Goal: Task Accomplishment & Management: Complete application form

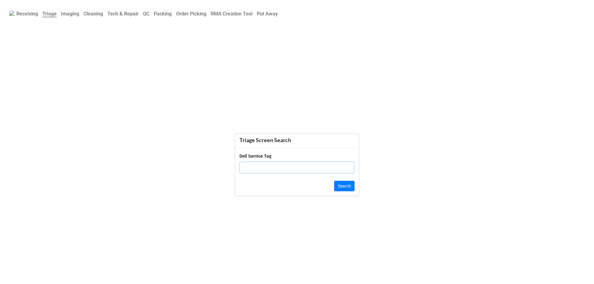
click at [149, 13] on b "QC" at bounding box center [146, 14] width 6 height 6
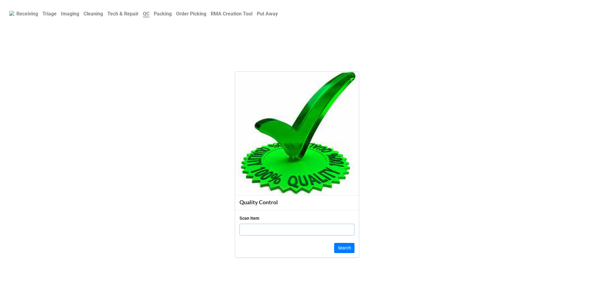
click at [291, 231] on input "text" at bounding box center [297, 230] width 115 height 12
type input "1986"
click button "Search" at bounding box center [344, 248] width 20 height 11
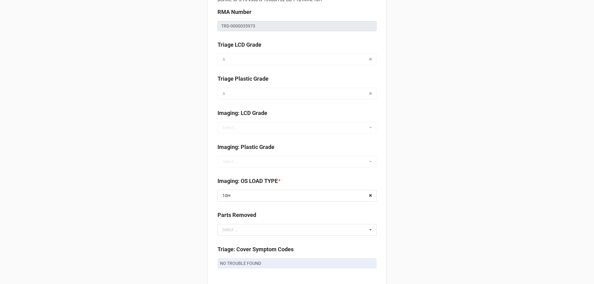
scroll to position [248, 0]
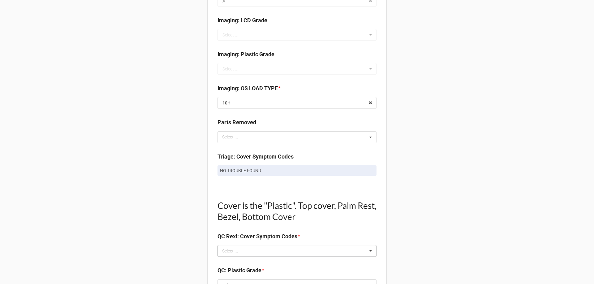
click at [234, 250] on div "Select ..." at bounding box center [234, 251] width 27 height 7
type input "no"
click at [232, 257] on div "NO TROUBLE FOUND" at bounding box center [297, 262] width 158 height 11
click at [161, 217] on div "Back Receiving Triage Imaging Cleaning Tech & Repair QC Packing Order Picking R…" at bounding box center [297, 285] width 594 height 1067
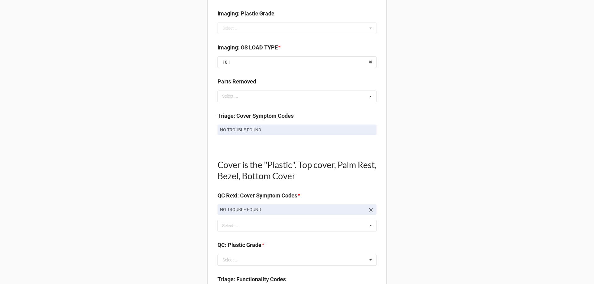
scroll to position [340, 0]
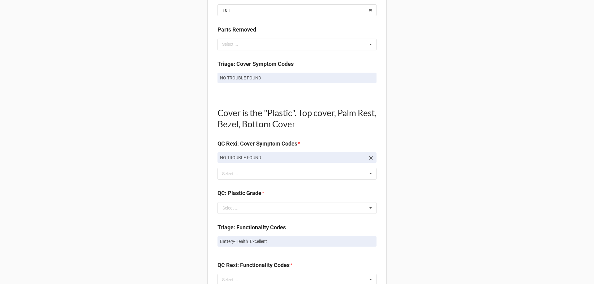
click at [266, 185] on div "Quality Control Box Label: Description Dell Inc. XPS 15 9530 i9-13900H 32 GB 1 …" at bounding box center [296, 206] width 179 height 1022
click at [235, 213] on input "text" at bounding box center [297, 208] width 158 height 11
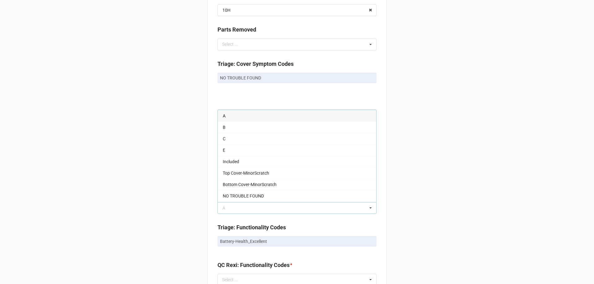
click at [223, 115] on span "A" at bounding box center [224, 116] width 3 height 5
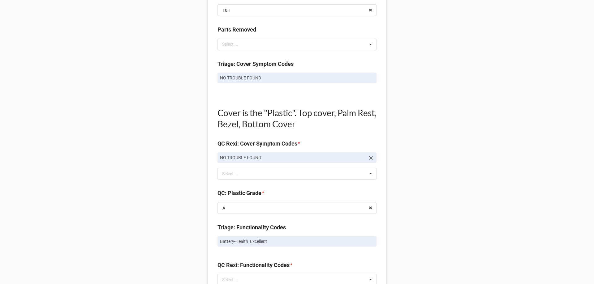
click at [180, 213] on div "Back Receiving Triage Imaging Cleaning Tech & Repair QC Packing Order Picking R…" at bounding box center [297, 193] width 594 height 1067
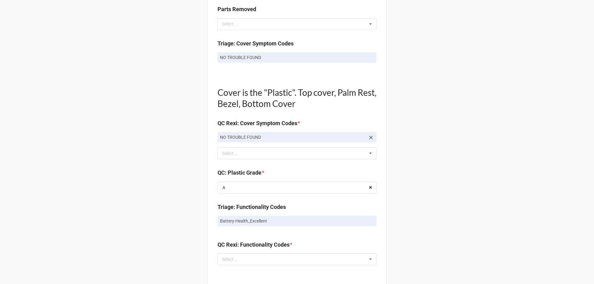
scroll to position [402, 0]
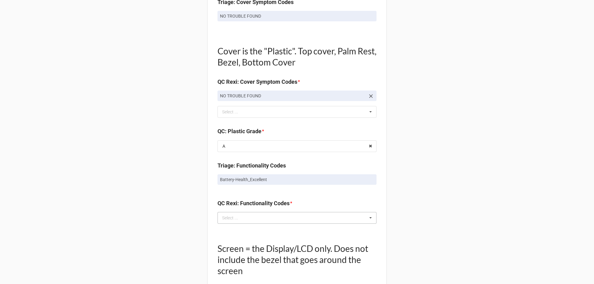
click at [227, 224] on div "QC Rexi: Functionality Codes * Select ... No results found." at bounding box center [297, 213] width 159 height 29
click at [228, 217] on div "Select ..." at bounding box center [234, 217] width 27 height 7
type input "ex"
click at [237, 240] on span "Battery-Health_Excellent" at bounding box center [246, 241] width 47 height 5
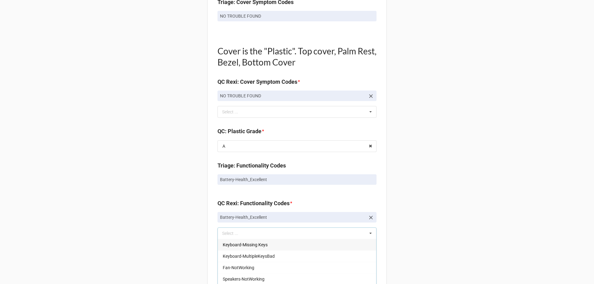
click at [187, 232] on div "Back Receiving Triage Imaging Cleaning Tech & Repair QC Packing Order Picking R…" at bounding box center [297, 139] width 594 height 1082
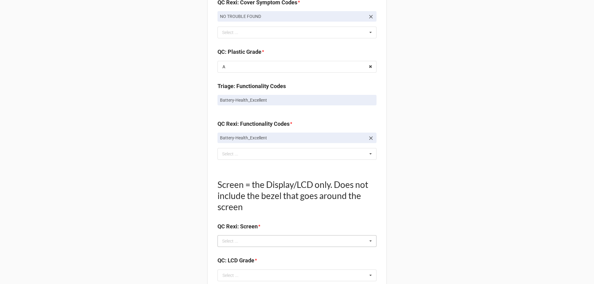
scroll to position [495, 0]
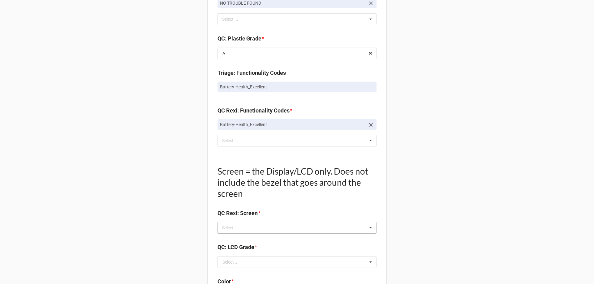
click at [243, 227] on div "Select ..." at bounding box center [234, 228] width 27 height 7
type input "no"
drag, startPoint x: 245, startPoint y: 237, endPoint x: 218, endPoint y: 237, distance: 27.2
click at [245, 237] on span "NO TROUBLE FOUND" at bounding box center [243, 239] width 41 height 5
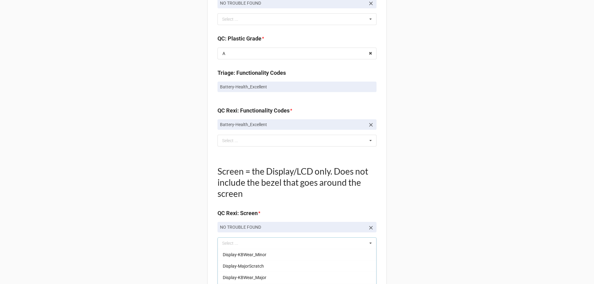
click at [115, 238] on div "Back Receiving Triage Imaging Cleaning Tech & Repair QC Packing Order Picking R…" at bounding box center [297, 54] width 594 height 1098
click at [260, 278] on input "text" at bounding box center [297, 277] width 158 height 11
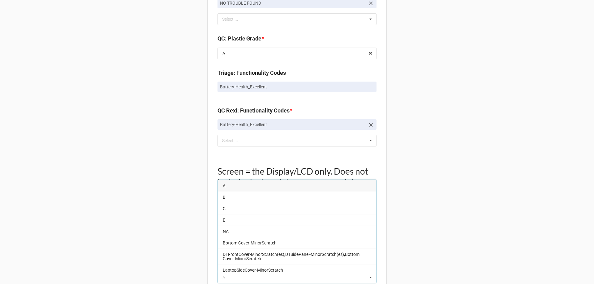
drag, startPoint x: 225, startPoint y: 184, endPoint x: 221, endPoint y: 188, distance: 5.6
click at [225, 185] on div "A" at bounding box center [297, 185] width 158 height 11
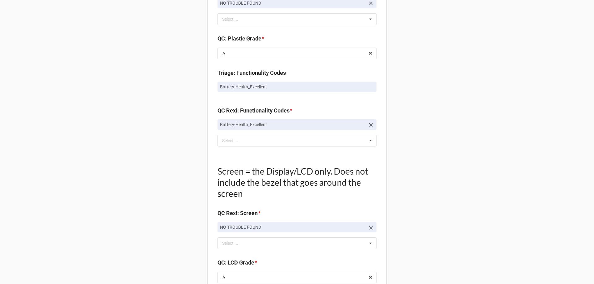
click at [170, 216] on div "Back Receiving Triage Imaging Cleaning Tech & Repair QC Packing Order Picking R…" at bounding box center [297, 54] width 594 height 1098
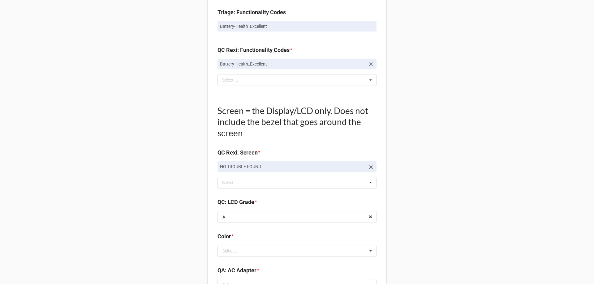
scroll to position [619, 0]
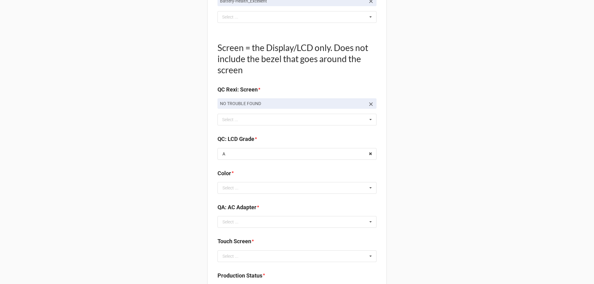
click at [243, 181] on div "Color *" at bounding box center [297, 175] width 159 height 13
click at [243, 182] on div "Color *" at bounding box center [297, 175] width 159 height 13
click at [242, 186] on input "text" at bounding box center [297, 188] width 158 height 11
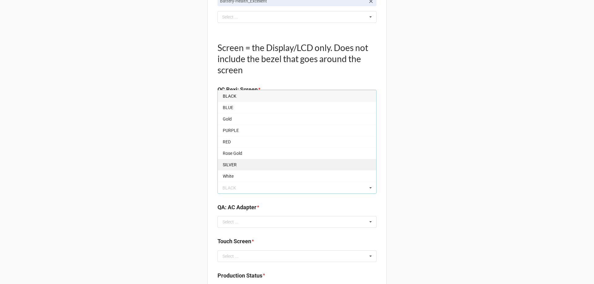
click at [230, 164] on span "SILVER" at bounding box center [230, 164] width 14 height 5
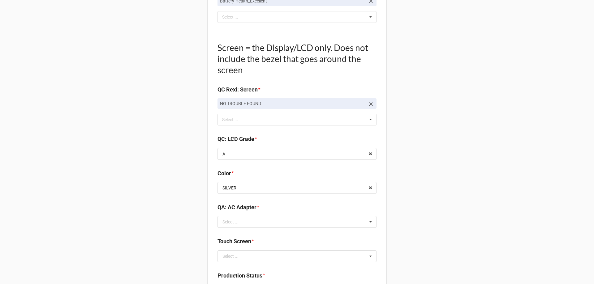
click at [227, 216] on div "QA: AC Adapter *" at bounding box center [297, 209] width 159 height 13
click at [226, 224] on div "Select ..." at bounding box center [230, 222] width 16 height 4
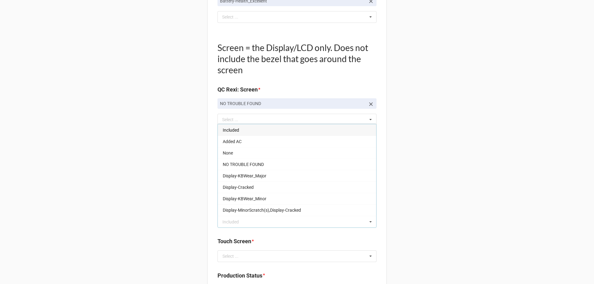
click at [242, 128] on div "Included" at bounding box center [297, 129] width 158 height 11
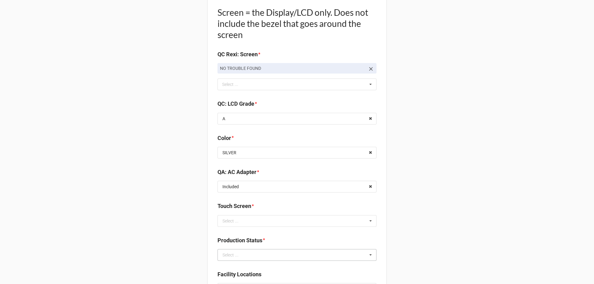
scroll to position [712, 0]
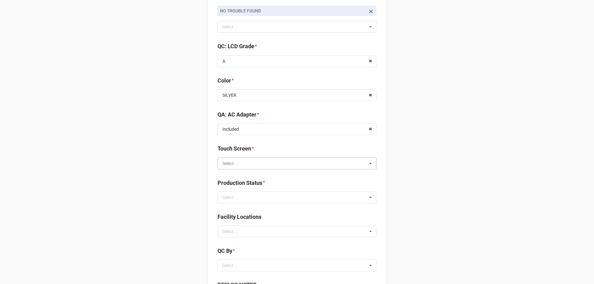
click at [243, 166] on input "text" at bounding box center [297, 163] width 158 height 11
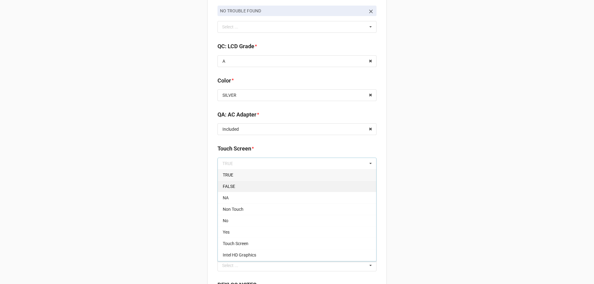
click at [229, 191] on div "FALSE" at bounding box center [297, 186] width 158 height 11
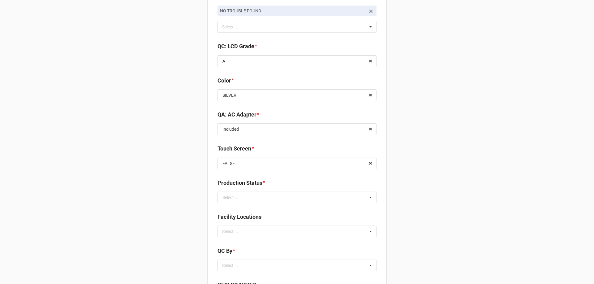
click at [272, 198] on input "text" at bounding box center [297, 197] width 158 height 11
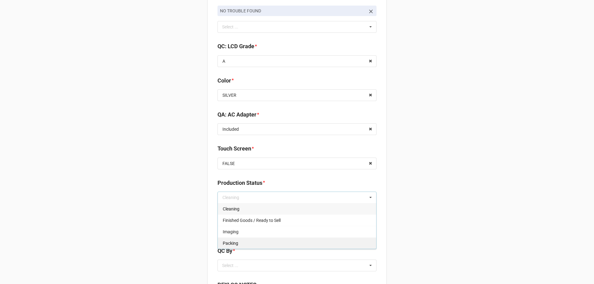
click at [223, 240] on div "Packing" at bounding box center [297, 243] width 158 height 11
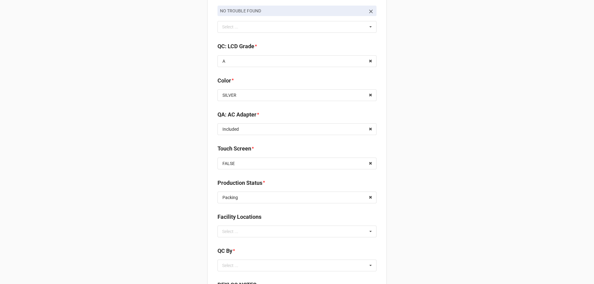
click at [238, 235] on div "Select ..." at bounding box center [234, 231] width 27 height 7
type input "re"
click at [231, 244] on span "RECV.DLL.PROCESSING" at bounding box center [246, 243] width 47 height 5
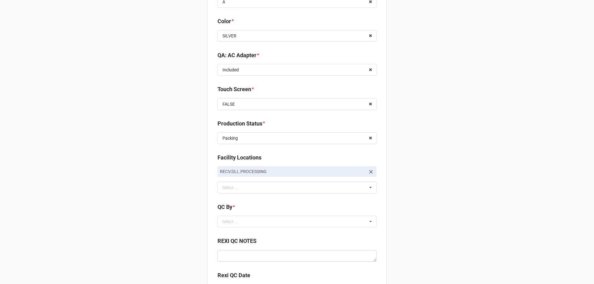
scroll to position [829, 0]
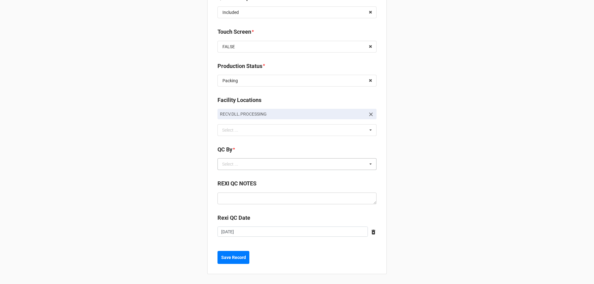
click at [243, 166] on div "Select ..." at bounding box center [234, 164] width 27 height 7
click at [226, 175] on span "CarlosH" at bounding box center [230, 175] width 15 height 5
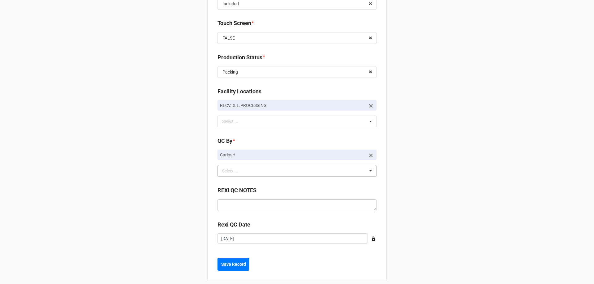
scroll to position [844, 0]
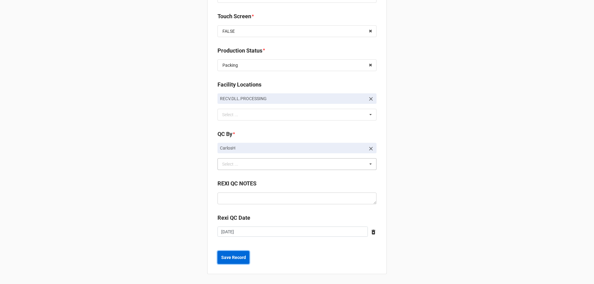
click at [234, 255] on b "Save Record" at bounding box center [233, 258] width 25 height 6
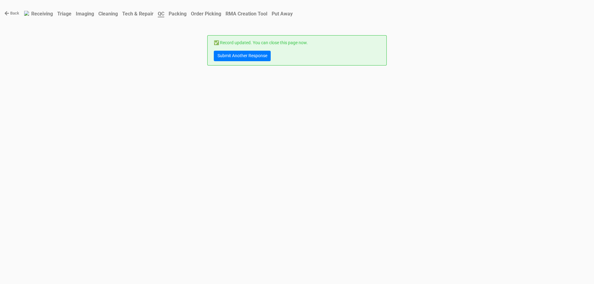
scroll to position [0, 0]
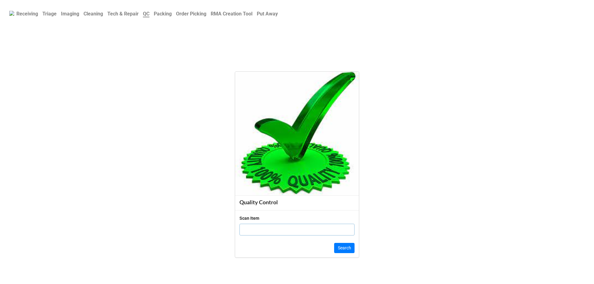
click at [71, 16] on b "Imaging" at bounding box center [70, 14] width 18 height 6
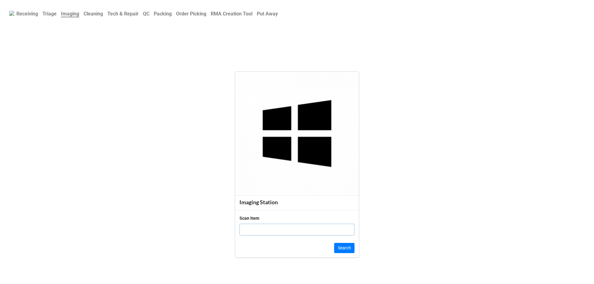
click at [261, 231] on input "text" at bounding box center [297, 230] width 115 height 12
click button "Search" at bounding box center [344, 248] width 20 height 11
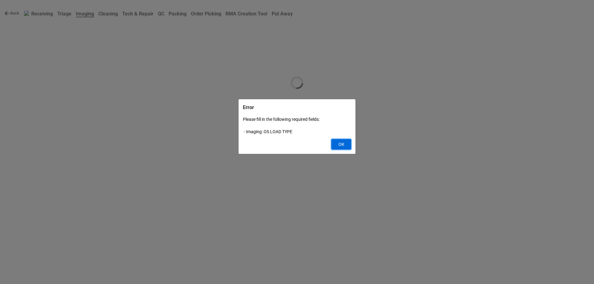
click at [344, 139] on button "OK" at bounding box center [341, 144] width 20 height 11
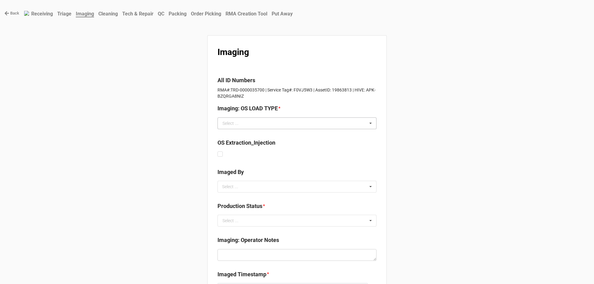
click at [235, 121] on div "Select ..." at bounding box center [230, 123] width 16 height 4
drag, startPoint x: 226, startPoint y: 159, endPoint x: 168, endPoint y: 174, distance: 60.5
click at [226, 158] on span "No OS" at bounding box center [229, 157] width 12 height 5
click at [163, 177] on div "Back Receiving Triage Imaging Cleaning Tech & Repair QC Packing Order Picking R…" at bounding box center [297, 170] width 594 height 341
click at [259, 198] on div "Imaging All ID Numbers RMA#:TRD-0000035700 | Service Tag#: F0VJ5W3 | AssetID: 1…" at bounding box center [296, 183] width 179 height 296
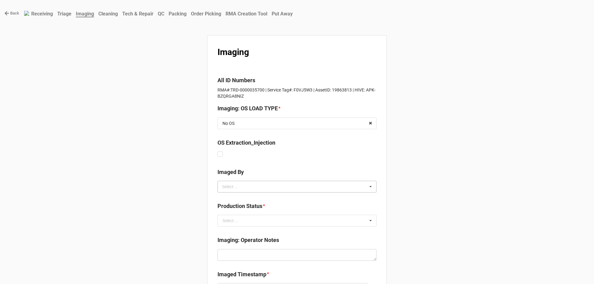
click at [253, 189] on div "Select ... No results found." at bounding box center [297, 187] width 159 height 12
click at [225, 195] on div "CarlosH" at bounding box center [297, 197] width 158 height 11
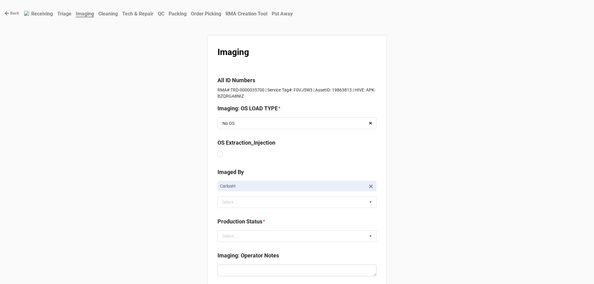
click at [184, 209] on div "Back Receiving Triage Imaging Cleaning Tech & Repair QC Packing Order Picking R…" at bounding box center [297, 178] width 594 height 356
click at [233, 233] on input "text" at bounding box center [297, 236] width 158 height 11
click at [226, 225] on span "QC" at bounding box center [226, 225] width 6 height 5
click at [186, 222] on div "Back Receiving Triage Imaging Cleaning Tech & Repair QC Packing Order Picking R…" at bounding box center [297, 178] width 594 height 356
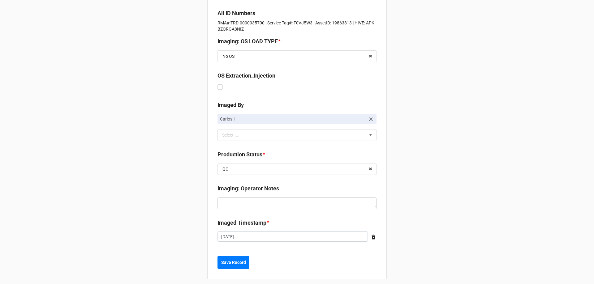
scroll to position [72, 0]
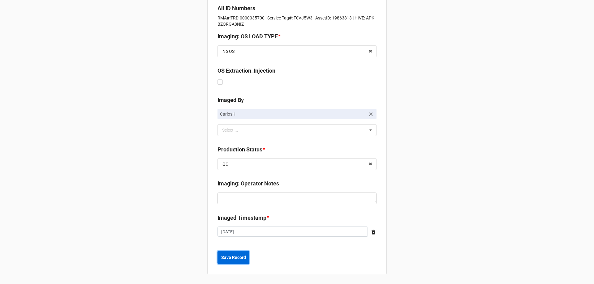
click at [234, 260] on b "Save Record" at bounding box center [233, 258] width 25 height 6
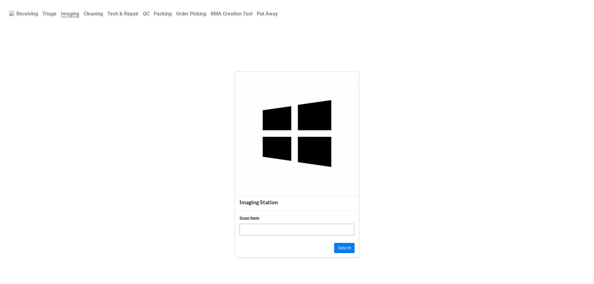
click at [149, 11] on b "QC" at bounding box center [146, 14] width 6 height 6
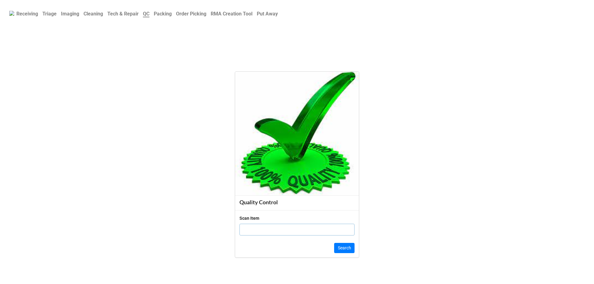
click at [264, 226] on input "text" at bounding box center [297, 230] width 115 height 12
type input "19863813"
click button "Search" at bounding box center [344, 248] width 20 height 11
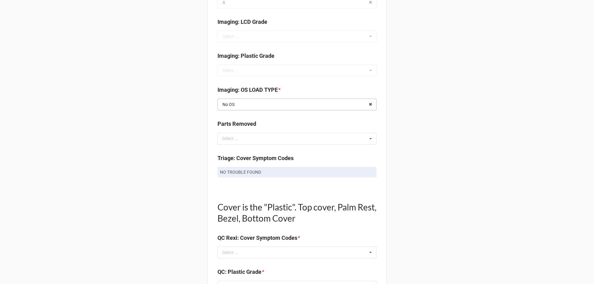
scroll to position [309, 0]
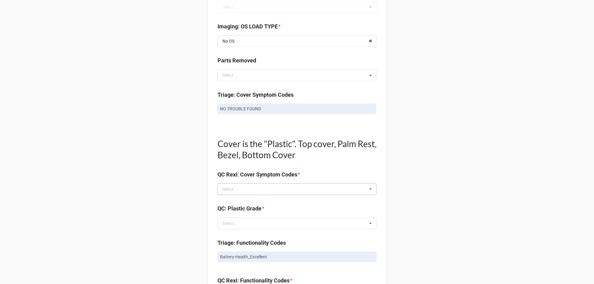
click at [232, 191] on div "Select ..." at bounding box center [234, 189] width 27 height 7
type input "bottom"
click at [138, 215] on div "Back Receiving Triage Imaging Cleaning Tech & Repair QC Packing Order Picking R…" at bounding box center [297, 216] width 594 height 1051
click at [230, 222] on div "Select ..." at bounding box center [230, 224] width 16 height 4
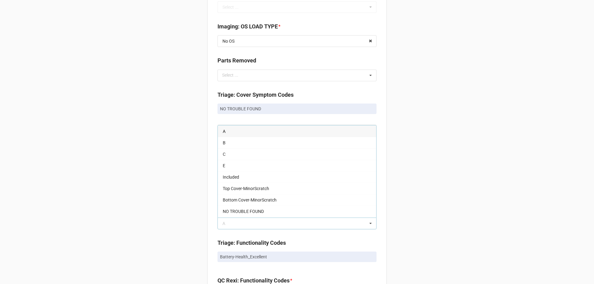
click at [230, 145] on div "B" at bounding box center [297, 142] width 158 height 11
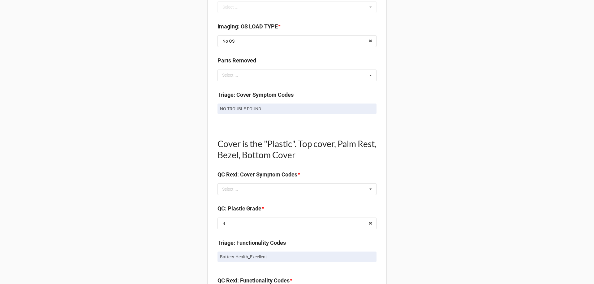
click at [160, 213] on div "Back Receiving Triage Imaging Cleaning Tech & Repair QC Packing Order Picking R…" at bounding box center [297, 216] width 594 height 1051
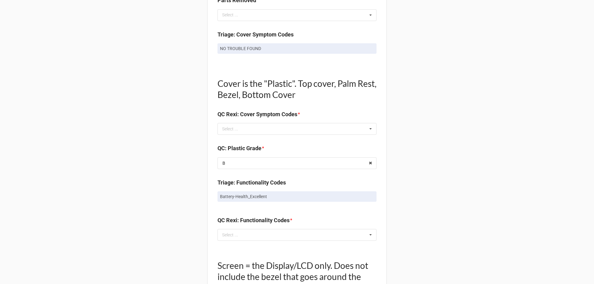
scroll to position [433, 0]
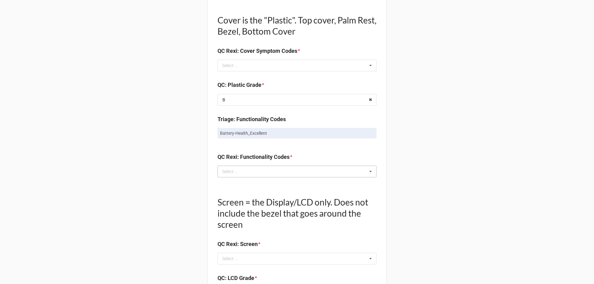
click at [231, 171] on div "Select ..." at bounding box center [234, 171] width 27 height 7
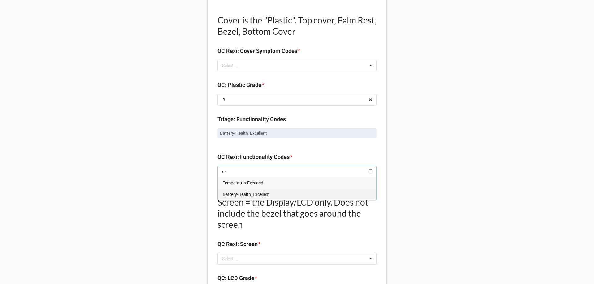
type input "ex"
click at [229, 195] on span "Battery-Health_Excellent" at bounding box center [246, 194] width 47 height 5
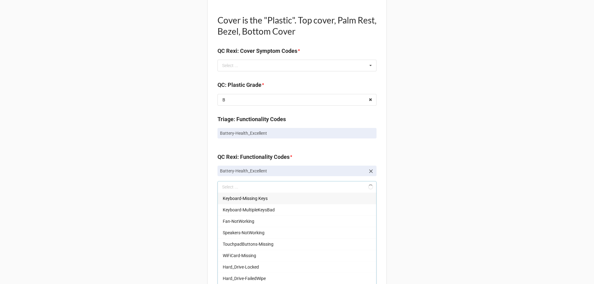
click at [176, 162] on div "Back Receiving Triage Imaging Cleaning Tech & Repair QC Packing Order Picking R…" at bounding box center [297, 100] width 594 height 1067
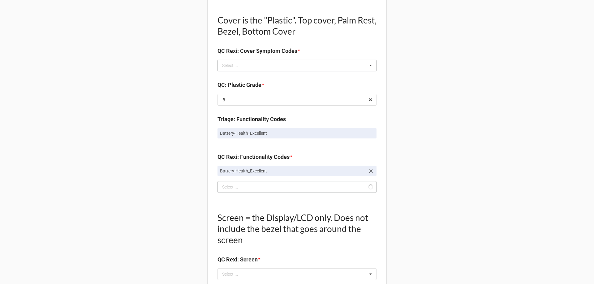
click at [255, 66] on div "bottom Select ... BottomCover-Broken Bottom Cover-Dented Bottom Cover-Excessive…" at bounding box center [297, 66] width 159 height 12
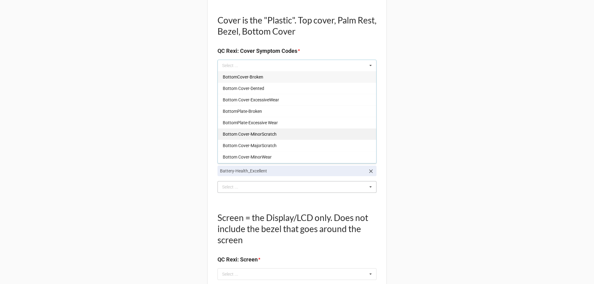
click at [263, 132] on span "Bottom Cover-MinorScratch" at bounding box center [250, 134] width 54 height 5
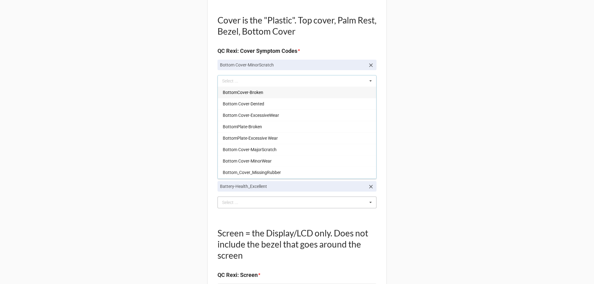
click at [172, 143] on div "Back Receiving Triage Imaging Cleaning Tech & Repair QC Packing Order Picking R…" at bounding box center [297, 108] width 594 height 1082
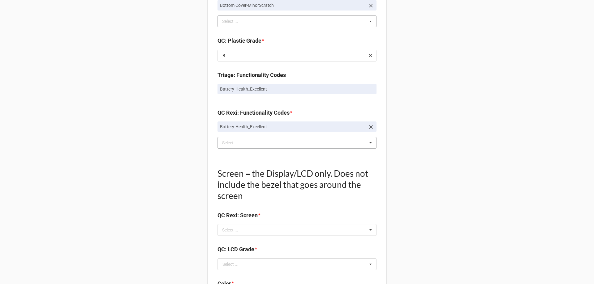
scroll to position [557, 0]
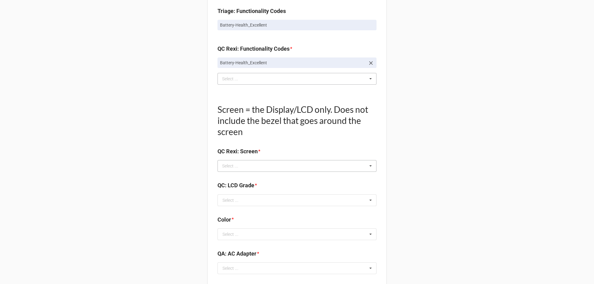
click at [230, 161] on div "Select ... No results found." at bounding box center [297, 166] width 159 height 12
type input "no"
drag, startPoint x: 233, startPoint y: 180, endPoint x: 189, endPoint y: 186, distance: 44.3
click at [233, 180] on div "NO TROUBLE FOUND" at bounding box center [297, 177] width 158 height 11
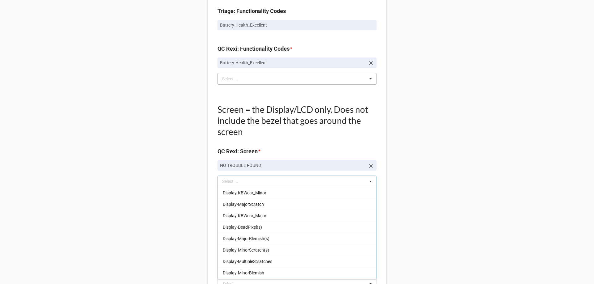
drag, startPoint x: 163, startPoint y: 192, endPoint x: 170, endPoint y: 193, distance: 6.9
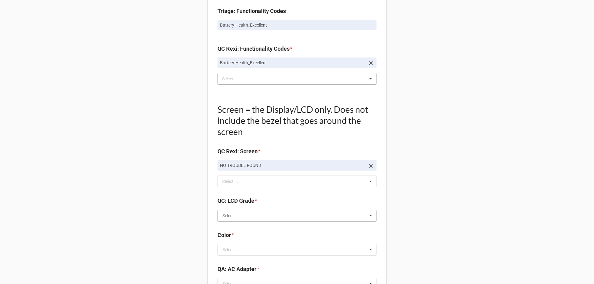
click at [250, 220] on input "text" at bounding box center [297, 215] width 158 height 11
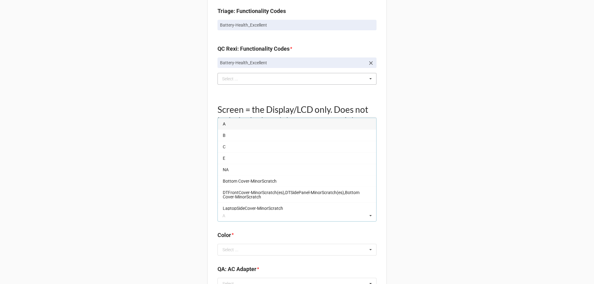
click at [219, 122] on div "A" at bounding box center [297, 123] width 158 height 11
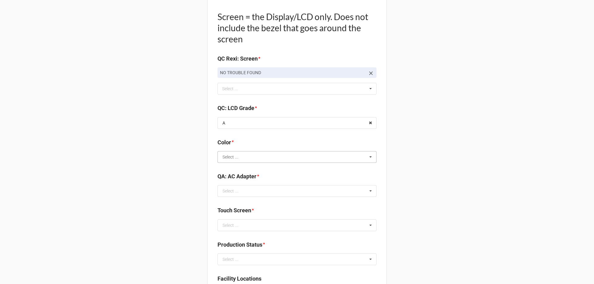
click at [241, 156] on input "text" at bounding box center [297, 157] width 158 height 11
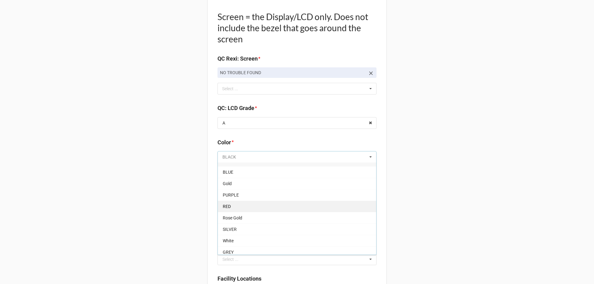
scroll to position [11, 0]
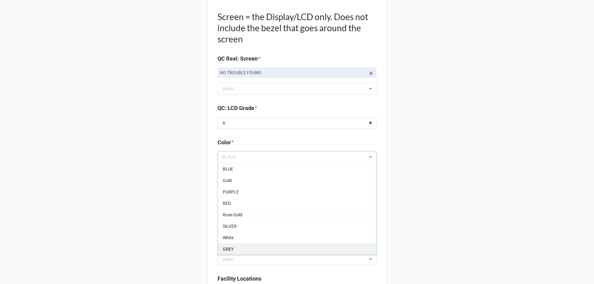
click at [233, 248] on div "GREY" at bounding box center [297, 249] width 158 height 11
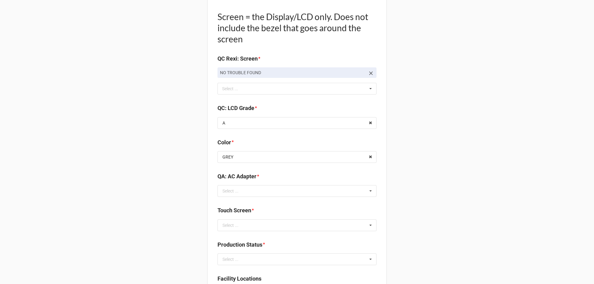
click at [231, 189] on div "Select ..." at bounding box center [230, 191] width 16 height 4
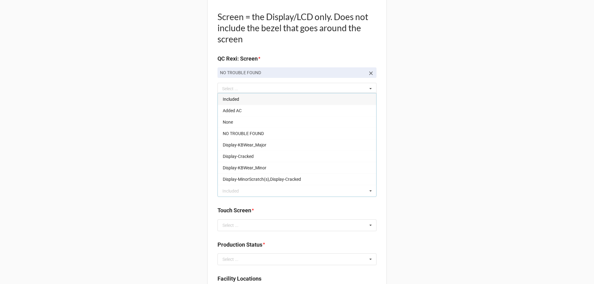
click at [226, 97] on span "Included" at bounding box center [231, 99] width 16 height 5
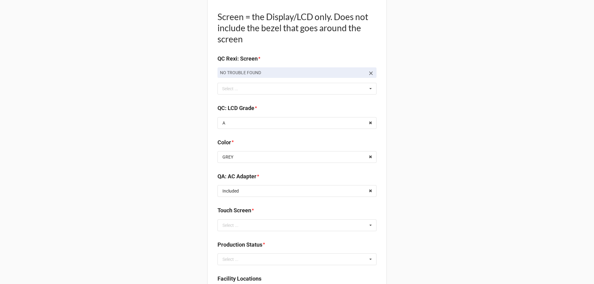
click at [249, 222] on input "text" at bounding box center [297, 225] width 158 height 11
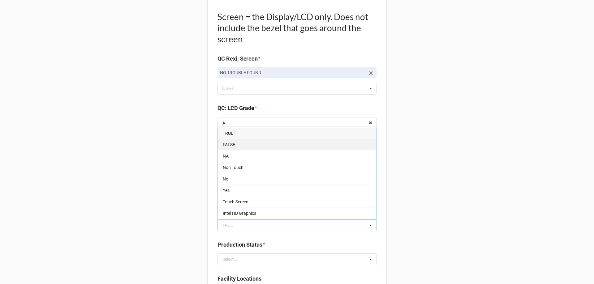
click at [226, 144] on span "FALSE" at bounding box center [229, 144] width 12 height 5
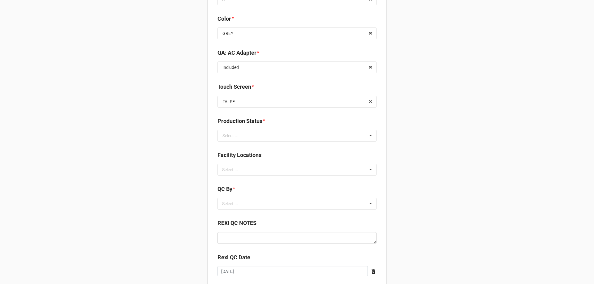
click at [236, 127] on b "Production Status *" at bounding box center [297, 122] width 159 height 11
click at [235, 136] on div "Select ..." at bounding box center [230, 136] width 16 height 4
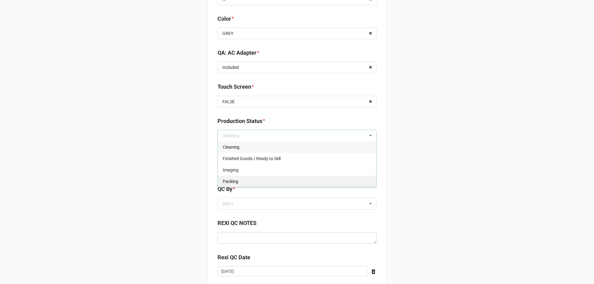
click at [231, 184] on span "Packing" at bounding box center [230, 181] width 15 height 5
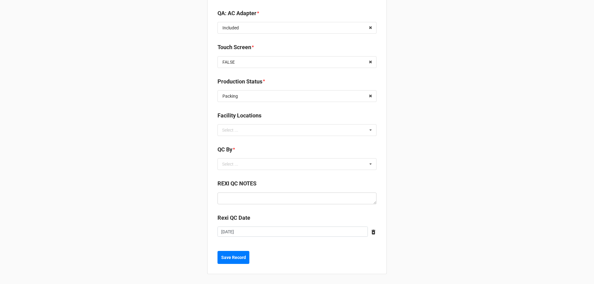
click at [232, 138] on div "Facility Locations Select ... No results found." at bounding box center [297, 125] width 159 height 29
click at [235, 133] on div "Select ..." at bounding box center [234, 130] width 27 height 7
type input "re"
click at [235, 141] on span "RECV.DLL.PROCESSING" at bounding box center [246, 141] width 47 height 5
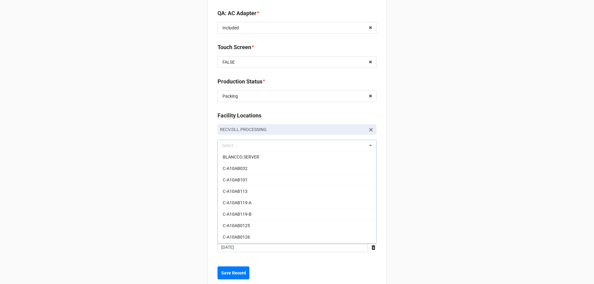
click at [237, 183] on div "Select ..." at bounding box center [234, 179] width 27 height 7
drag, startPoint x: 232, startPoint y: 190, endPoint x: 192, endPoint y: 191, distance: 39.3
click at [231, 190] on span "CarlosH" at bounding box center [230, 191] width 15 height 5
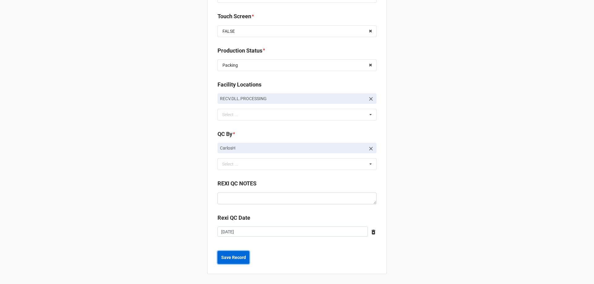
click at [219, 256] on button "Save Record" at bounding box center [234, 257] width 32 height 13
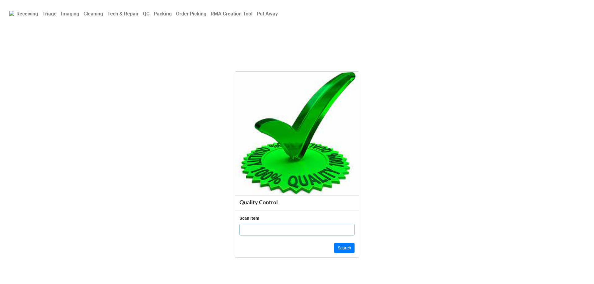
click at [262, 236] on div "Scan Item" at bounding box center [297, 228] width 115 height 26
click at [262, 231] on input "text" at bounding box center [297, 230] width 115 height 12
click button "Search" at bounding box center [344, 248] width 20 height 11
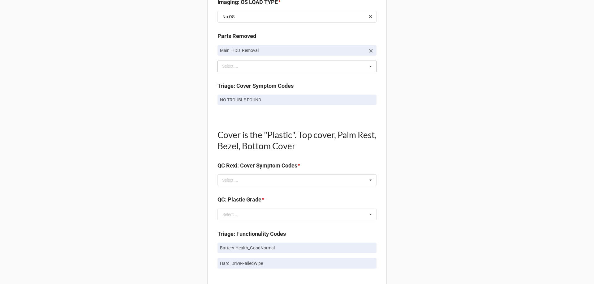
scroll to position [340, 0]
click at [255, 178] on div "Select ... No results found." at bounding box center [297, 180] width 159 height 12
type input "no"
click at [241, 193] on span "NO TROUBLE FOUND" at bounding box center [243, 191] width 41 height 5
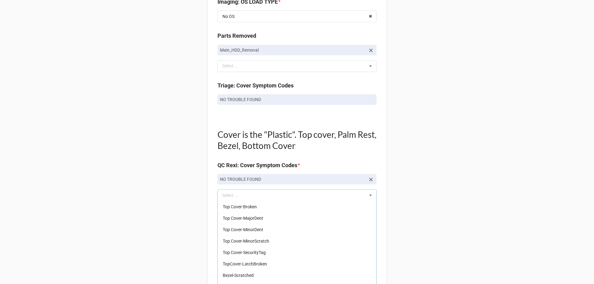
click at [149, 188] on div "Back Receiving Triage Imaging Cleaning Tech & Repair QC Packing Order Picking R…" at bounding box center [297, 212] width 594 height 1104
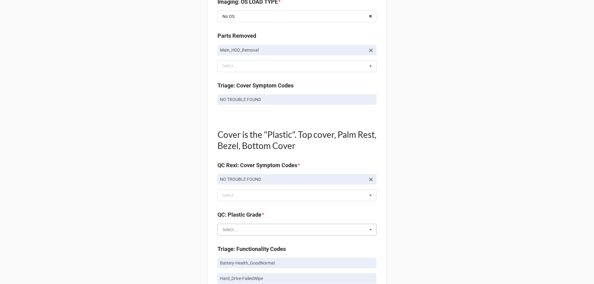
click at [219, 227] on input "text" at bounding box center [297, 229] width 158 height 11
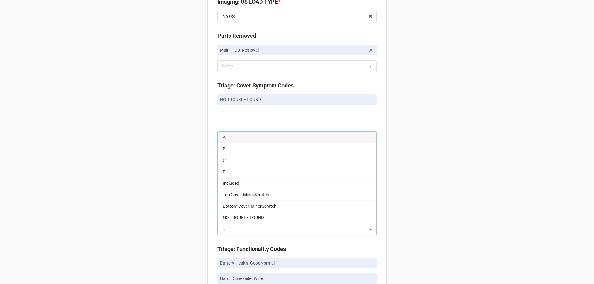
click at [237, 141] on div "A" at bounding box center [297, 137] width 158 height 11
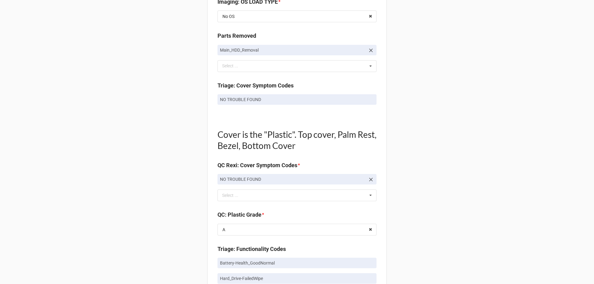
click at [196, 205] on div "Back Receiving Triage Imaging Cleaning Tech & Repair QC Packing Order Picking R…" at bounding box center [297, 212] width 594 height 1104
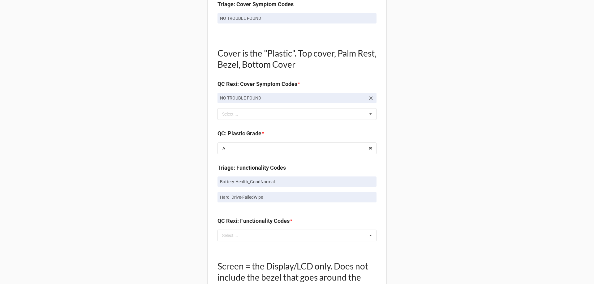
scroll to position [464, 0]
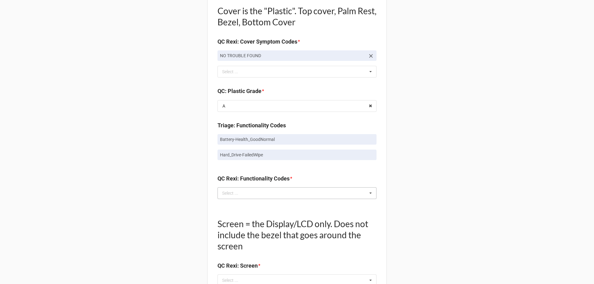
click at [258, 194] on div "Select ... No results found." at bounding box center [297, 194] width 159 height 12
type input "hd"
click at [220, 208] on div "Main_HDD_Removal" at bounding box center [297, 204] width 158 height 11
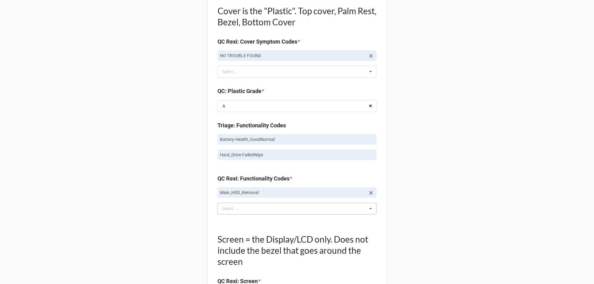
click at [179, 199] on div "Back Receiving Triage Imaging Cleaning Tech & Repair QC Packing Order Picking R…" at bounding box center [297, 95] width 594 height 1119
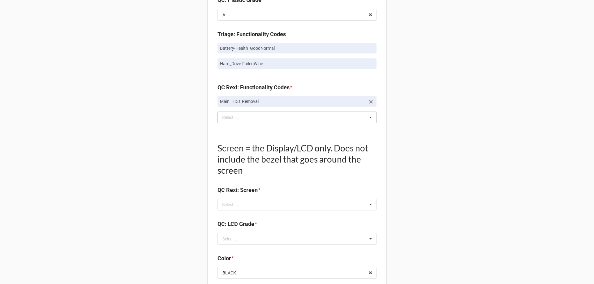
scroll to position [619, 0]
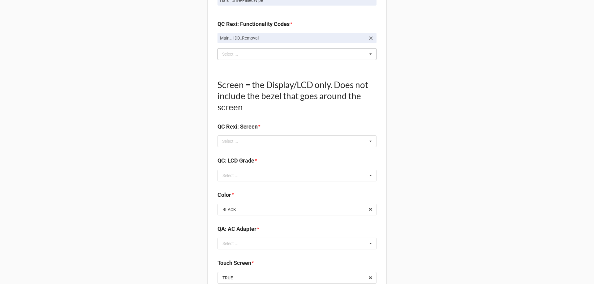
click at [261, 133] on b "QC Rexi: Screen *" at bounding box center [297, 128] width 159 height 11
click at [259, 142] on div "Select ... No results found." at bounding box center [297, 142] width 159 height 12
type input "no"
click at [250, 152] on span "NO TROUBLE FOUND" at bounding box center [243, 152] width 41 height 5
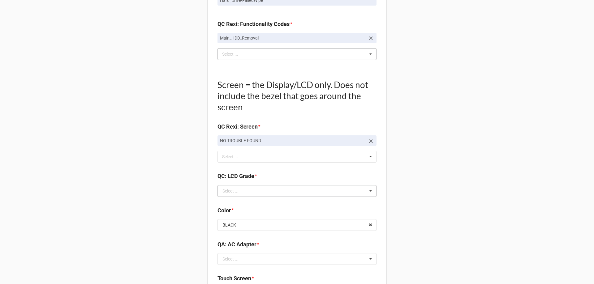
click at [235, 191] on div "Select ..." at bounding box center [230, 191] width 16 height 4
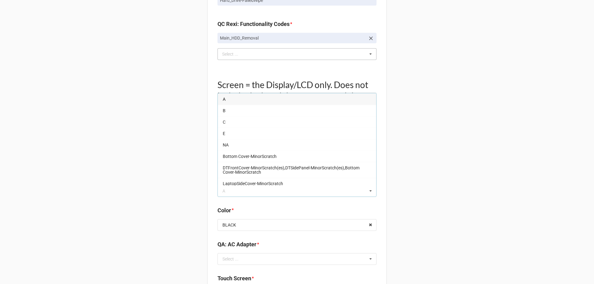
click at [229, 99] on div "A" at bounding box center [297, 98] width 158 height 11
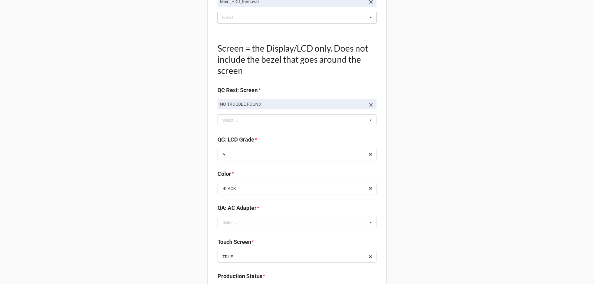
scroll to position [712, 0]
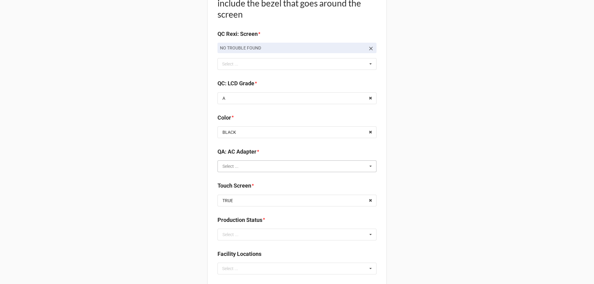
click at [246, 166] on input "text" at bounding box center [297, 166] width 158 height 11
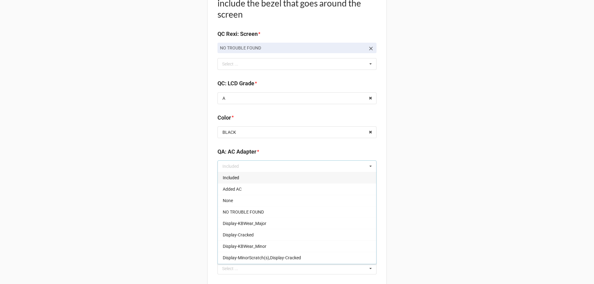
click at [237, 183] on div "Included" at bounding box center [297, 177] width 158 height 11
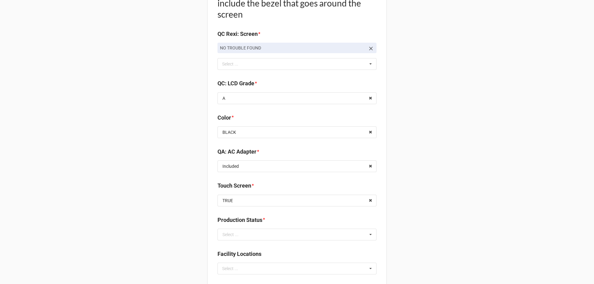
click at [264, 232] on input "text" at bounding box center [297, 234] width 158 height 11
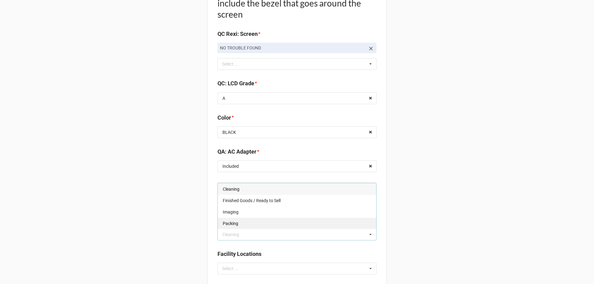
click at [233, 224] on span "Packing" at bounding box center [230, 223] width 15 height 5
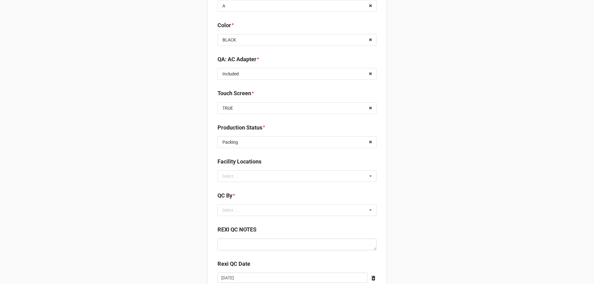
scroll to position [805, 0]
drag, startPoint x: 248, startPoint y: 186, endPoint x: 251, endPoint y: 176, distance: 9.7
click at [248, 185] on div "Facility Locations Select ... No results found." at bounding box center [297, 171] width 159 height 29
click at [252, 175] on div "Select ... No results found." at bounding box center [297, 176] width 159 height 12
type input "re"
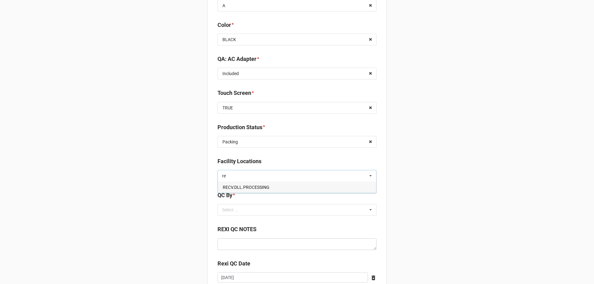
click at [247, 188] on span "RECV.DLL.PROCESSING" at bounding box center [246, 187] width 47 height 5
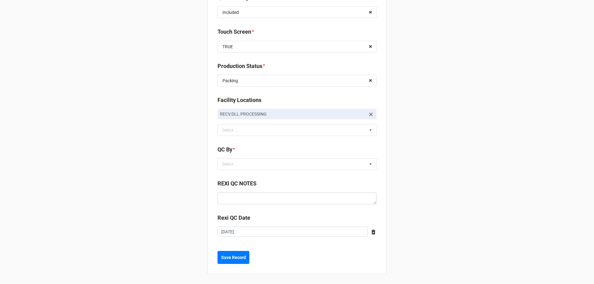
click at [250, 155] on b "QC By *" at bounding box center [297, 150] width 159 height 11
click at [245, 165] on div "Select ... No results found." at bounding box center [297, 164] width 159 height 12
click at [236, 174] on span "CarlosH" at bounding box center [230, 175] width 15 height 5
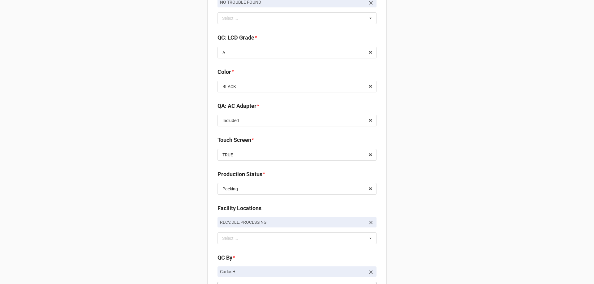
scroll to position [881, 0]
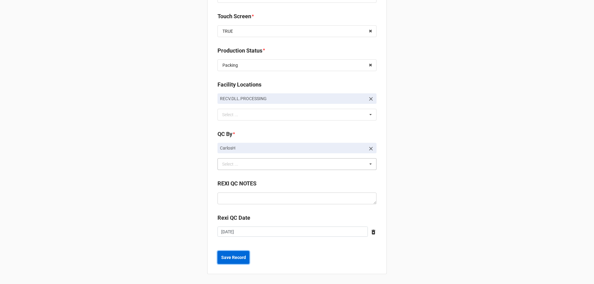
click at [230, 254] on button "Save Record" at bounding box center [234, 257] width 32 height 13
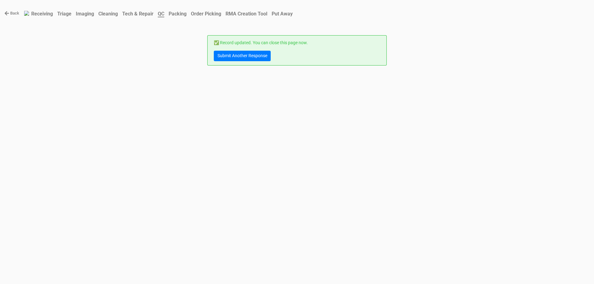
scroll to position [0, 0]
